Goal: Check status: Check status

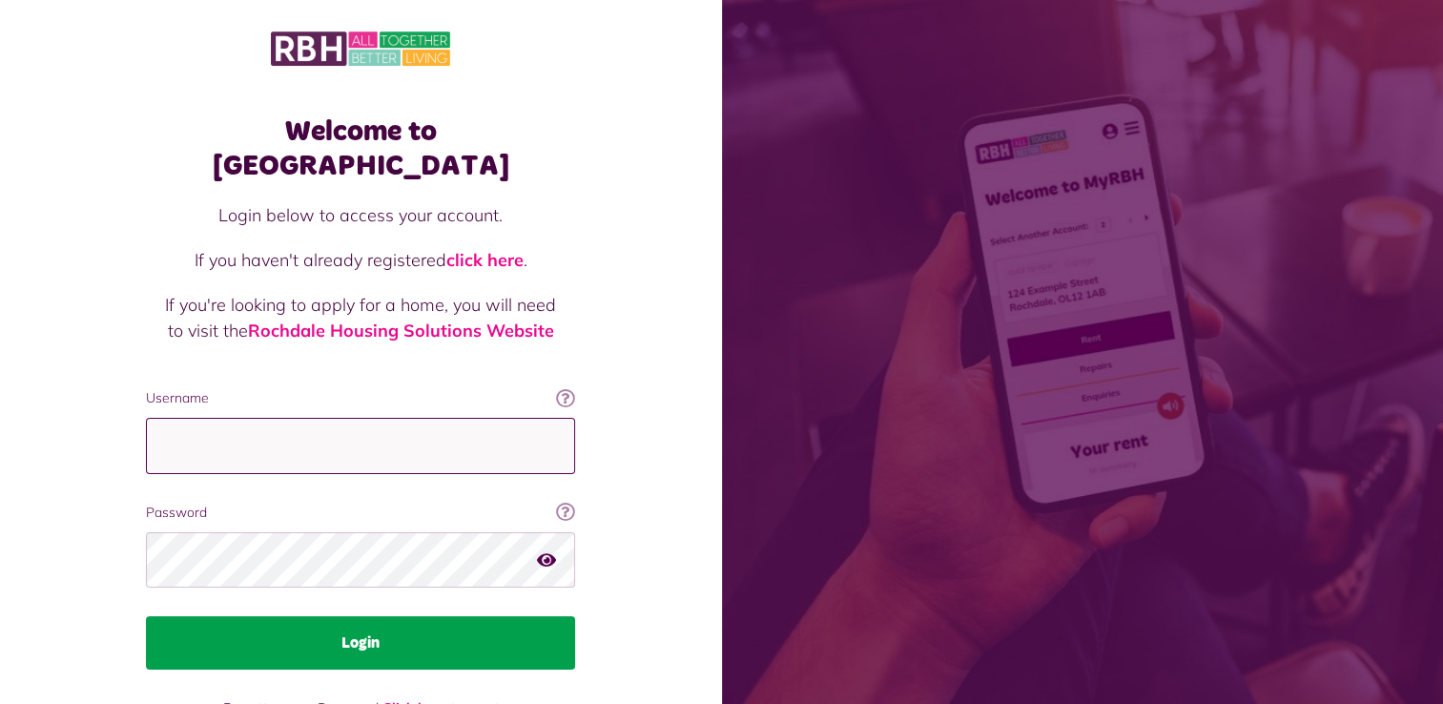
type input "**********"
click at [385, 616] on button "Login" at bounding box center [360, 642] width 429 height 53
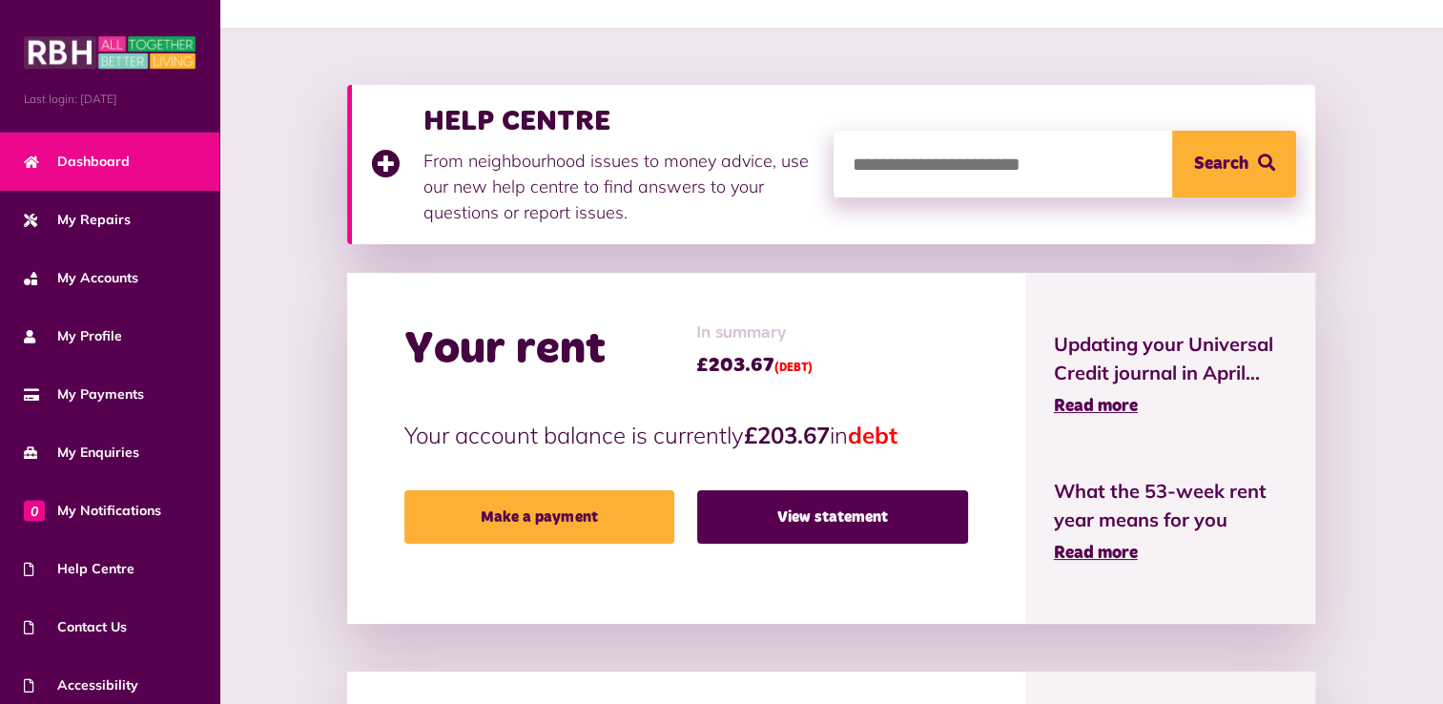
scroll to position [208, 0]
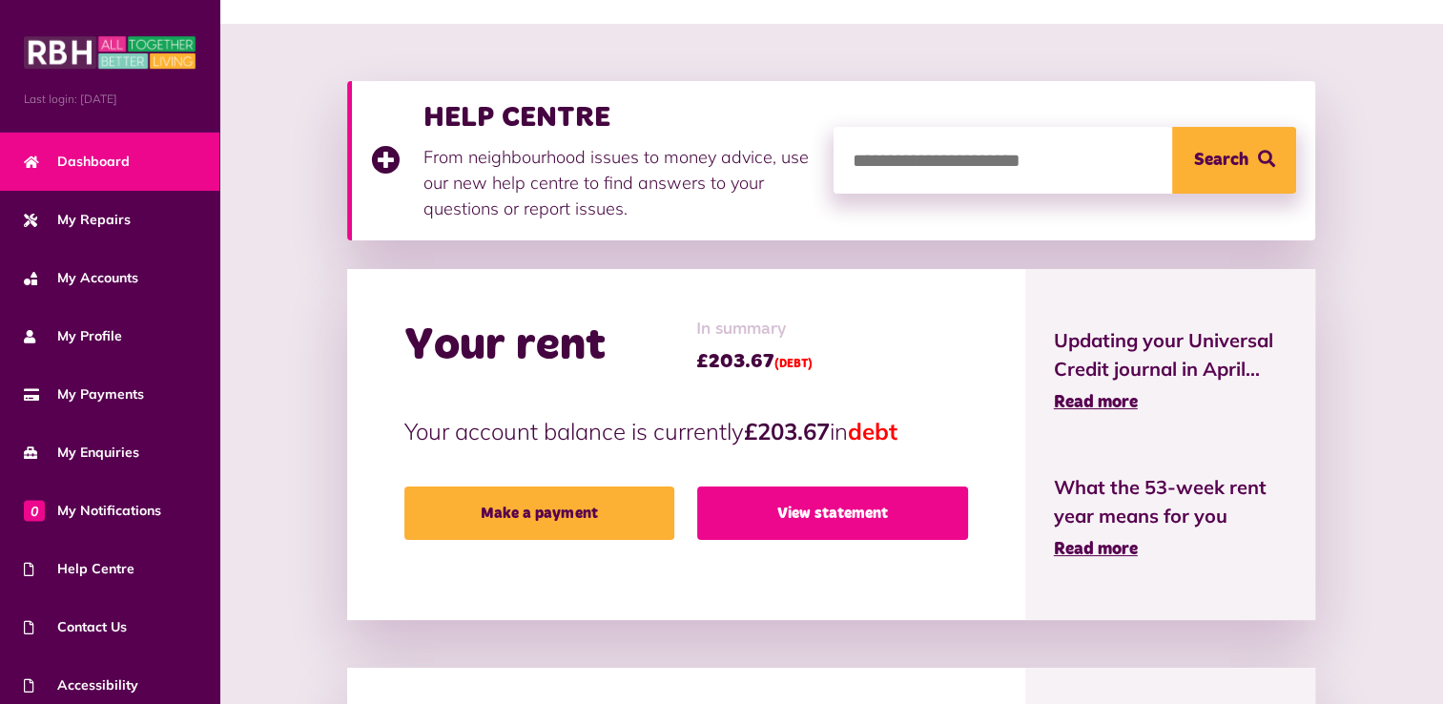
click at [820, 520] on link "View statement" at bounding box center [832, 512] width 271 height 53
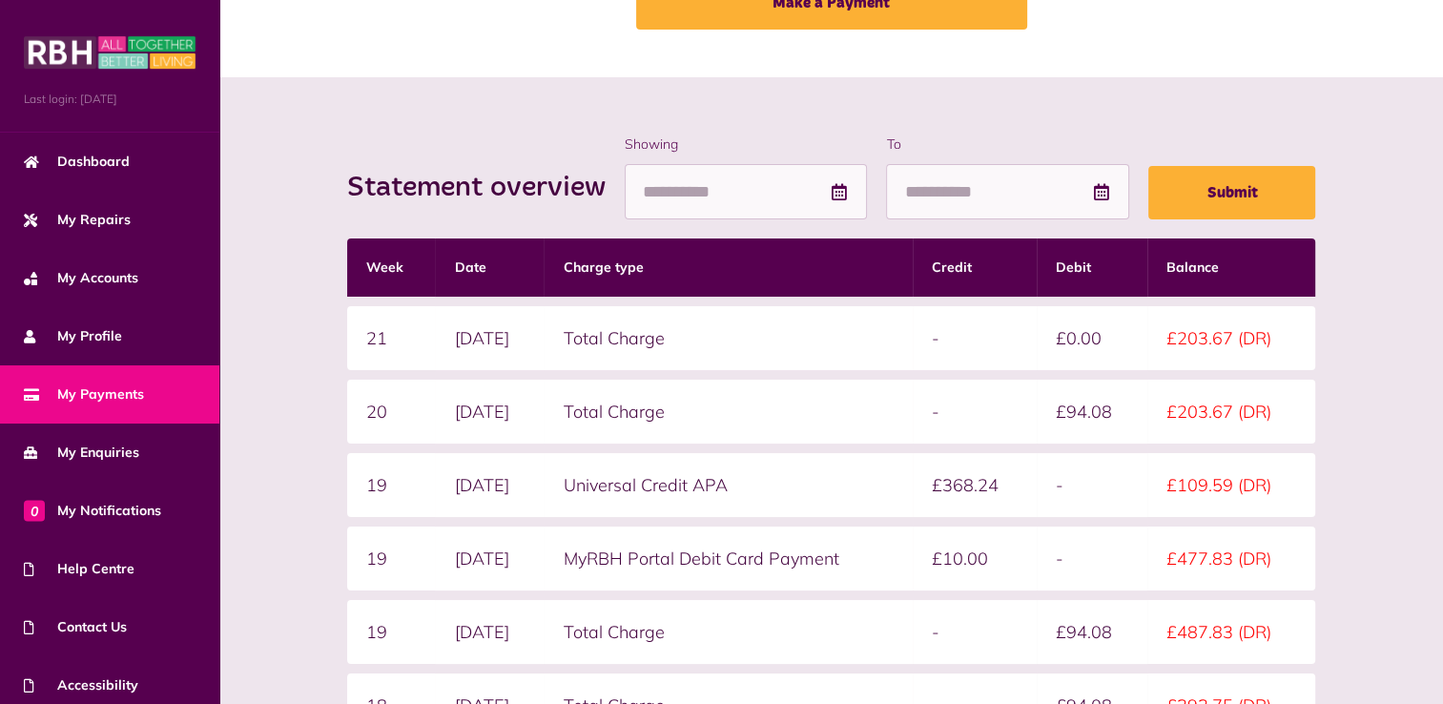
scroll to position [153, 0]
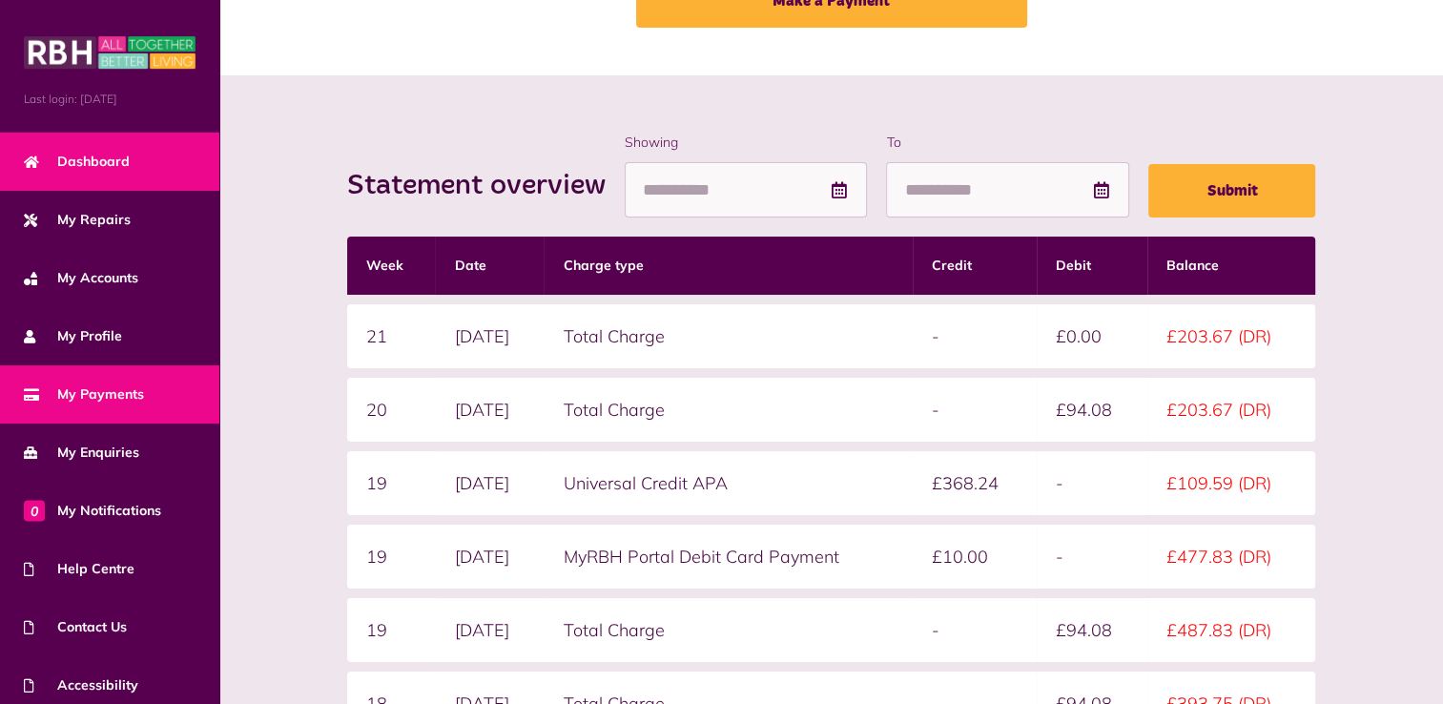
click at [72, 152] on span "Dashboard" at bounding box center [77, 162] width 106 height 20
